Goal: Task Accomplishment & Management: Manage account settings

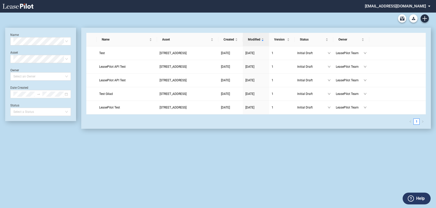
click at [412, 10] on md-select "admin@leasepilot.co Super Admin Area Admin Area Settings Sign Out" at bounding box center [399, 6] width 70 height 12
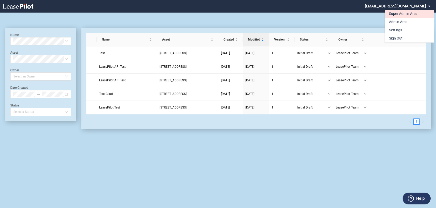
click at [406, 13] on div "Super Admin Area" at bounding box center [403, 13] width 29 height 5
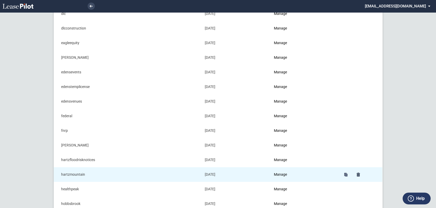
scroll to position [200, 0]
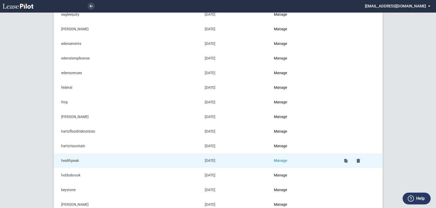
click at [281, 160] on link "Manage" at bounding box center [280, 161] width 13 height 4
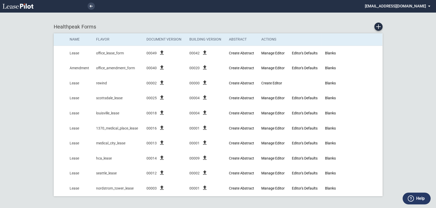
click at [409, 6] on md-select "[EMAIL_ADDRESS][DOMAIN_NAME] Super Admin Area Admin Area Settings Sign Out" at bounding box center [399, 6] width 70 height 12
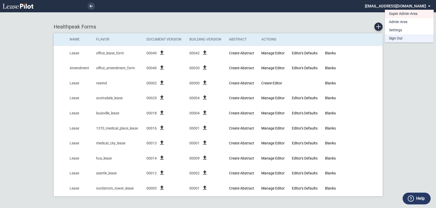
click at [403, 37] on md-option "Sign Out" at bounding box center [409, 38] width 49 height 8
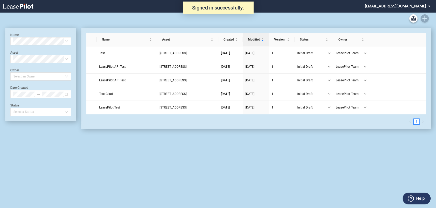
click at [400, 7] on md-select "[EMAIL_ADDRESS][DOMAIN_NAME] Super Admin Area Admin Area Settings Sign Out" at bounding box center [399, 6] width 70 height 12
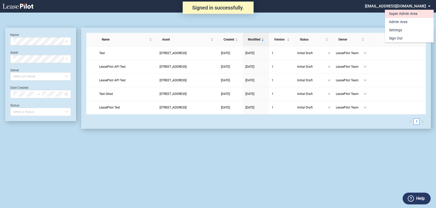
click at [402, 16] on div "Super Admin Area" at bounding box center [403, 13] width 29 height 5
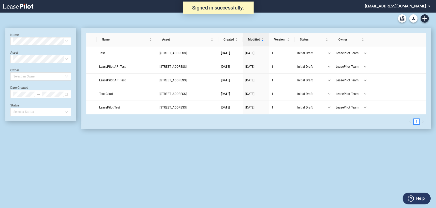
scroll to position [12, 0]
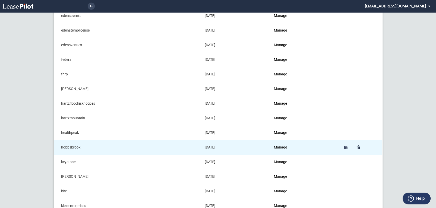
scroll to position [228, 0]
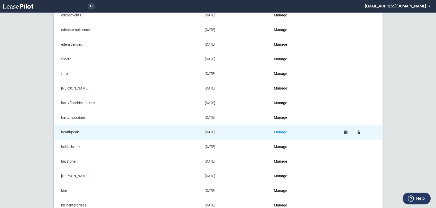
click at [284, 130] on link "Manage" at bounding box center [280, 132] width 13 height 4
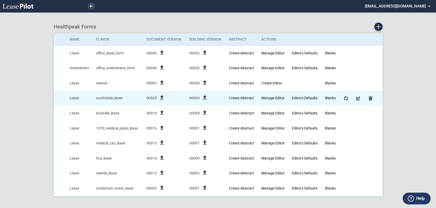
click at [162, 97] on icon "file_upload" at bounding box center [162, 98] width 6 height 6
click at [162, 99] on icon "file_upload" at bounding box center [162, 98] width 6 height 6
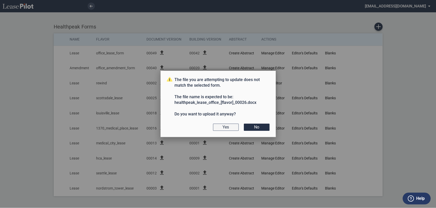
click at [226, 129] on button "Yes" at bounding box center [226, 127] width 26 height 7
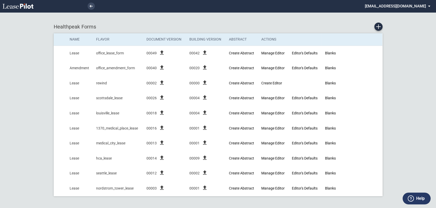
click at [411, 6] on md-select "[EMAIL_ADDRESS][DOMAIN_NAME] Super Admin Area Admin Area Settings Sign Out" at bounding box center [399, 6] width 70 height 12
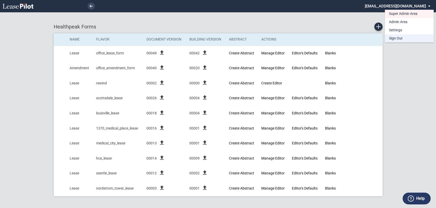
click at [405, 35] on md-option "Sign Out" at bounding box center [409, 38] width 49 height 8
